Goal: Transaction & Acquisition: Subscribe to service/newsletter

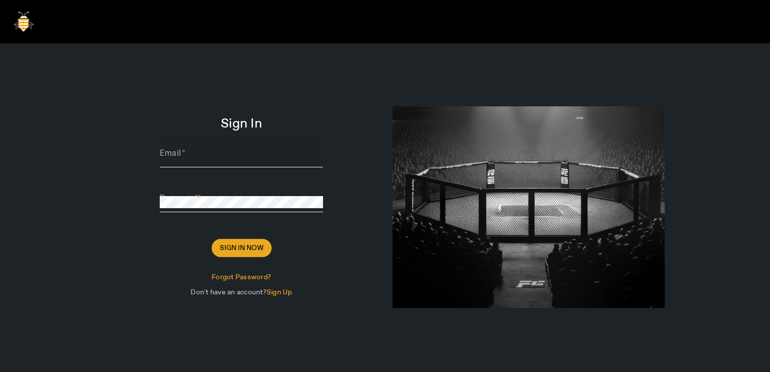
click at [204, 160] on input "Email" at bounding box center [241, 157] width 163 height 12
paste input "[PERSON_NAME][EMAIL_ADDRESS][DOMAIN_NAME]"
type input "[PERSON_NAME][EMAIL_ADDRESS][DOMAIN_NAME]"
click at [262, 249] on span "Sign In Now" at bounding box center [242, 248] width 44 height 10
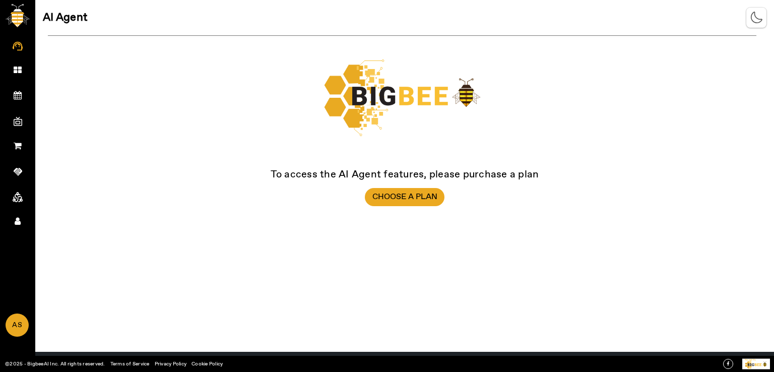
drag, startPoint x: 759, startPoint y: 3, endPoint x: 561, endPoint y: 67, distance: 208.8
click at [562, 72] on div at bounding box center [402, 97] width 709 height 99
click at [404, 195] on span "Choose a Plan" at bounding box center [404, 197] width 65 height 10
